Goal: Information Seeking & Learning: Learn about a topic

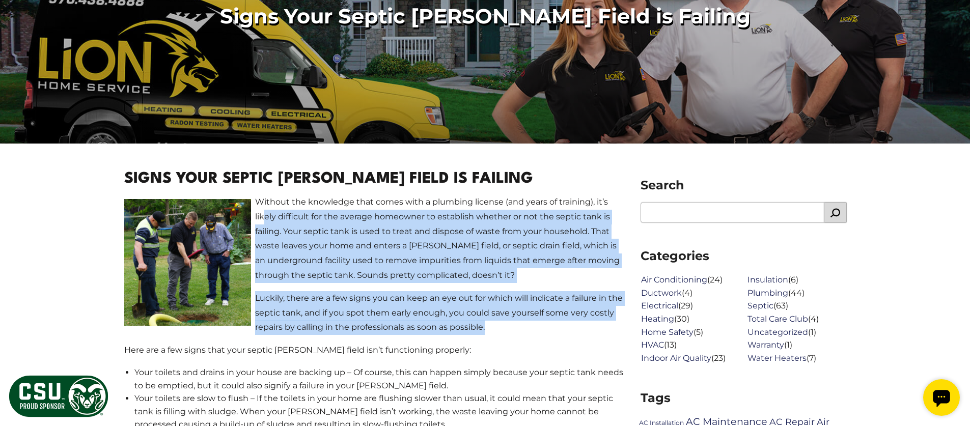
drag, startPoint x: 266, startPoint y: 214, endPoint x: 585, endPoint y: 332, distance: 339.2
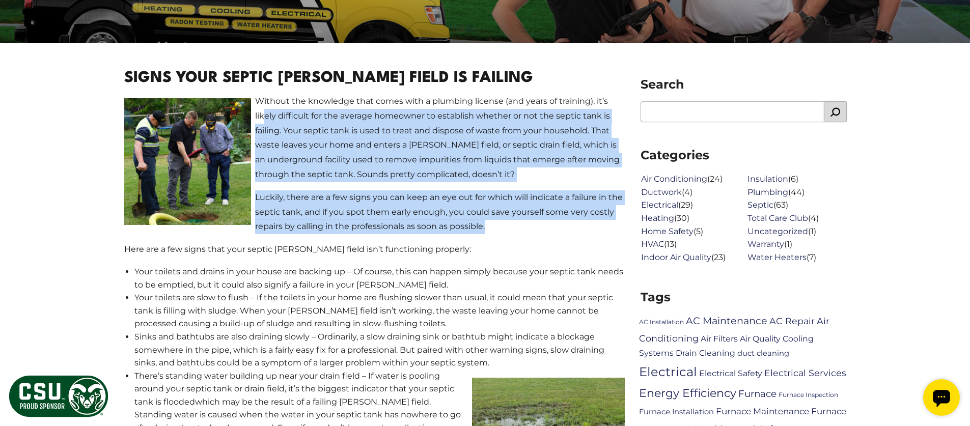
scroll to position [407, 0]
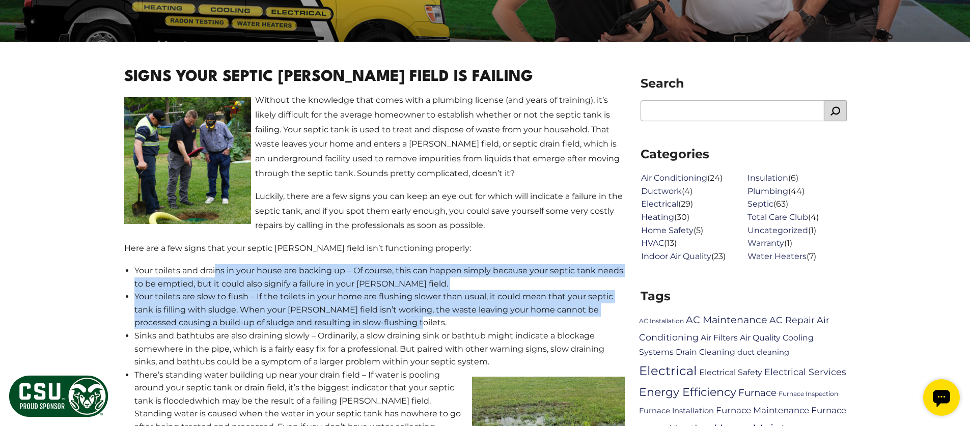
drag, startPoint x: 217, startPoint y: 267, endPoint x: 589, endPoint y: 320, distance: 375.4
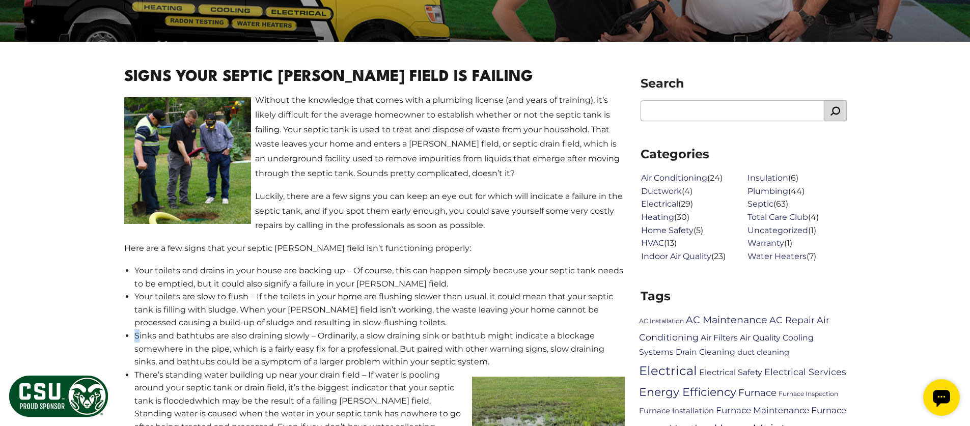
drag, startPoint x: 137, startPoint y: 335, endPoint x: 508, endPoint y: 364, distance: 371.8
click at [508, 364] on li "Sinks and bathtubs are also draining slowly – Ordinarily, a slow draining sink …" at bounding box center [379, 348] width 490 height 39
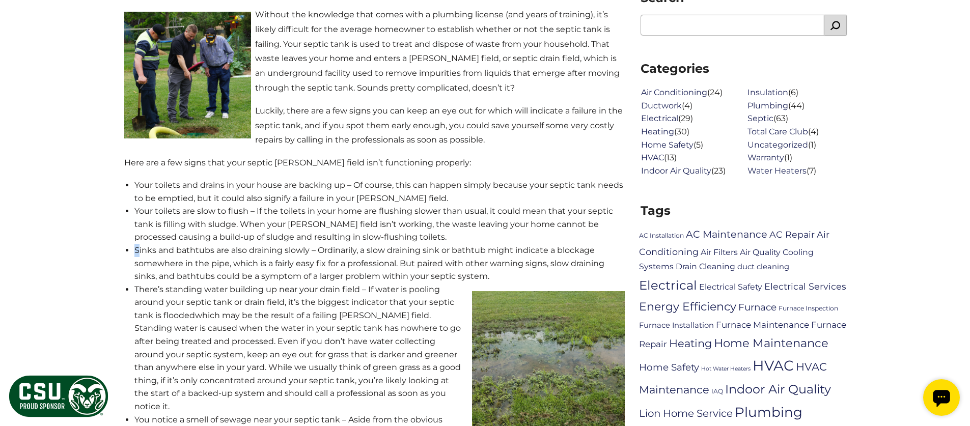
scroll to position [509, 0]
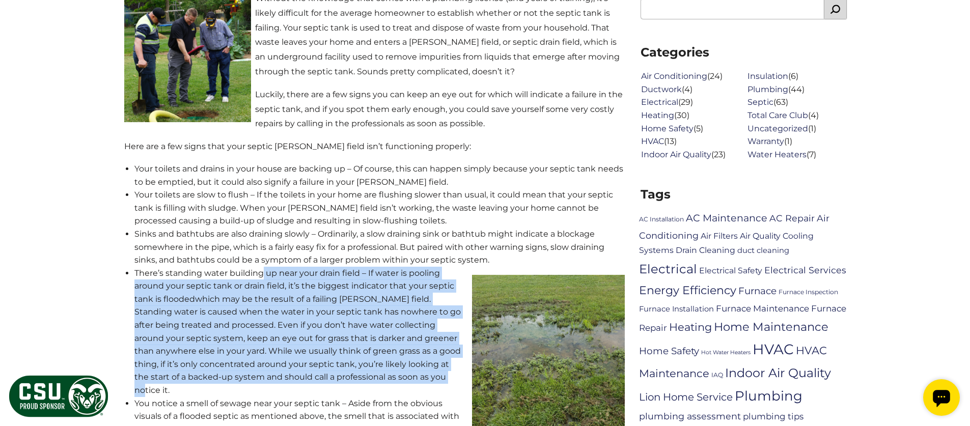
drag, startPoint x: 260, startPoint y: 273, endPoint x: 442, endPoint y: 392, distance: 216.4
click at [442, 392] on li "There’s standing water building up near your drain field – If water is pooling …" at bounding box center [379, 332] width 490 height 130
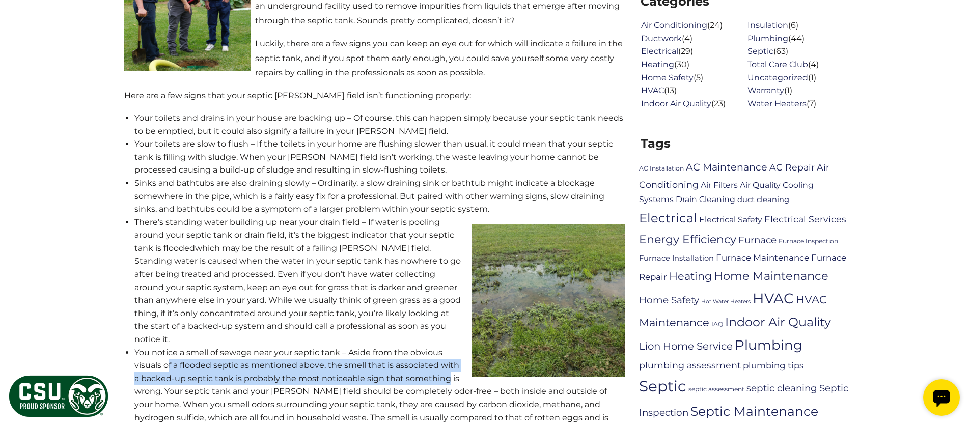
drag, startPoint x: 170, startPoint y: 365, endPoint x: 447, endPoint y: 381, distance: 277.5
click at [447, 381] on span "You notice a smell of sewage near your septic tank – Aside from the obvious vis…" at bounding box center [375, 411] width 482 height 127
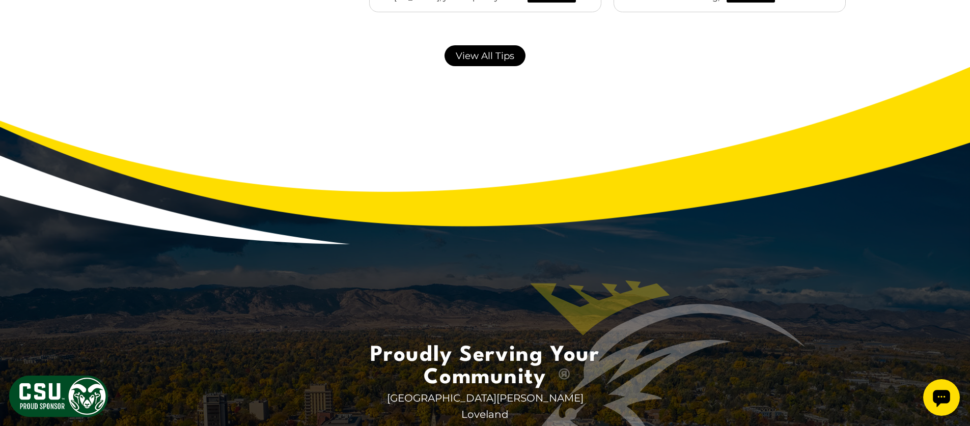
scroll to position [1731, 0]
